Goal: Use online tool/utility

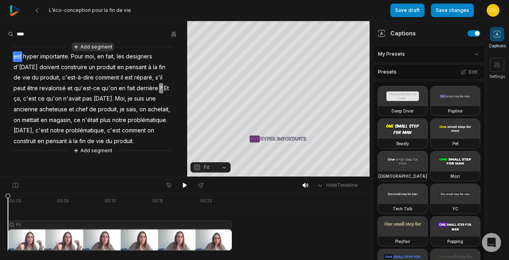
click at [89, 47] on button "Add segment" at bounding box center [93, 47] width 42 height 9
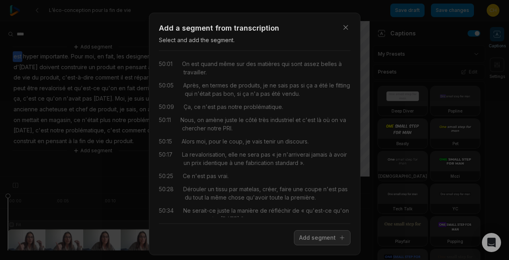
scroll to position [8, 0]
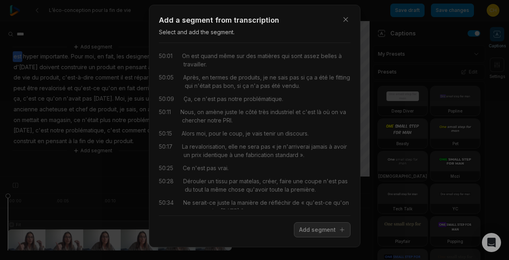
drag, startPoint x: 278, startPoint y: 200, endPoint x: 183, endPoint y: 192, distance: 95.8
click at [183, 255] on div "50:45 Sur l'amont aussi, l'éco-conception, tout à l'heure, [PERSON_NAME], vous …" at bounding box center [254, 263] width 191 height 17
click at [308, 228] on button "Add segment" at bounding box center [322, 229] width 57 height 15
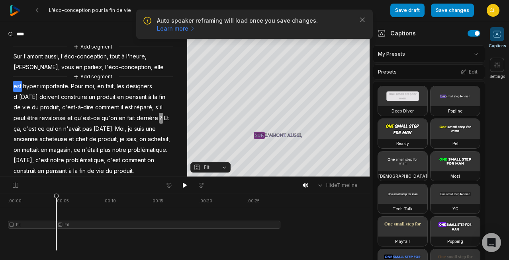
scroll to position [0, 0]
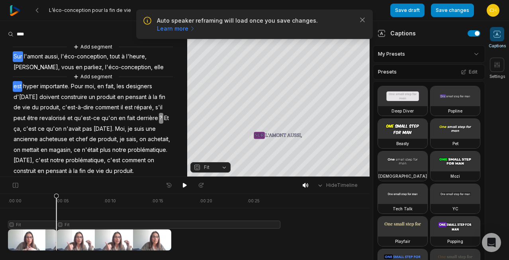
click at [19, 55] on span "Sur" at bounding box center [18, 56] width 10 height 11
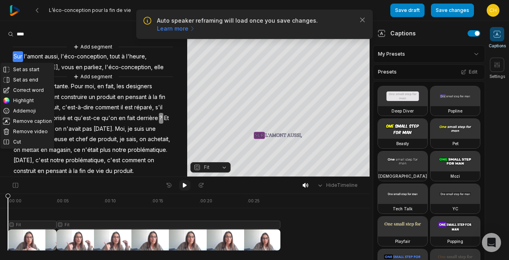
click at [184, 185] on icon at bounding box center [185, 185] width 4 height 5
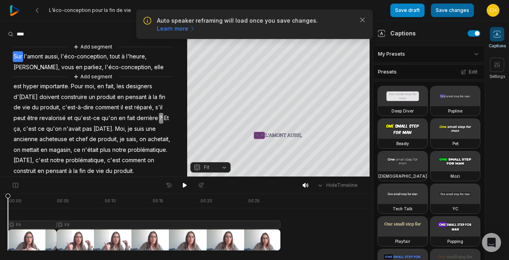
click at [444, 10] on button "Save changes" at bounding box center [452, 11] width 43 height 14
